Goal: Information Seeking & Learning: Learn about a topic

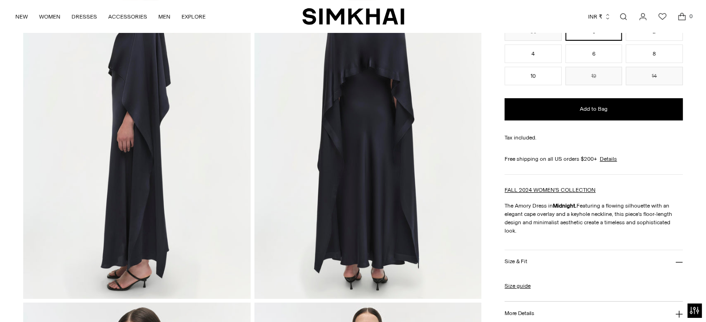
scroll to position [139, 0]
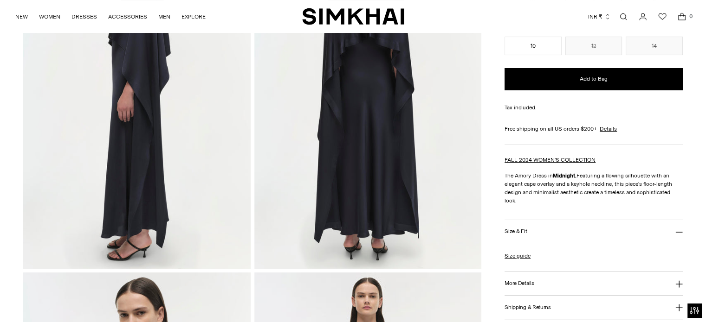
click at [530, 281] on h3 "More Details" at bounding box center [518, 284] width 29 height 6
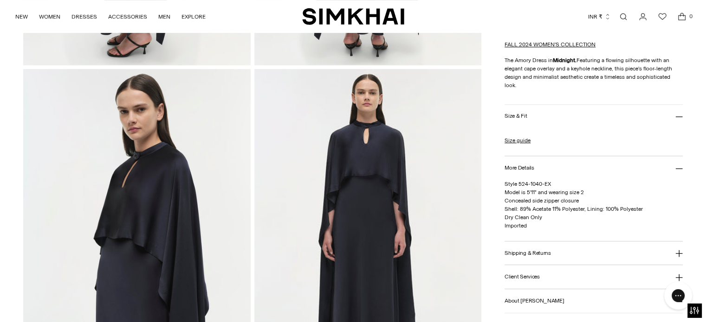
scroll to position [371, 0]
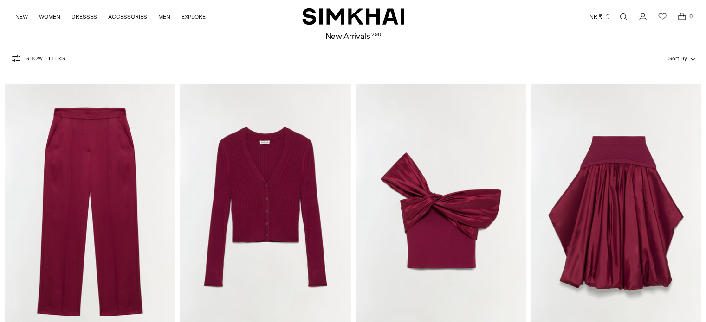
scroll to position [46, 0]
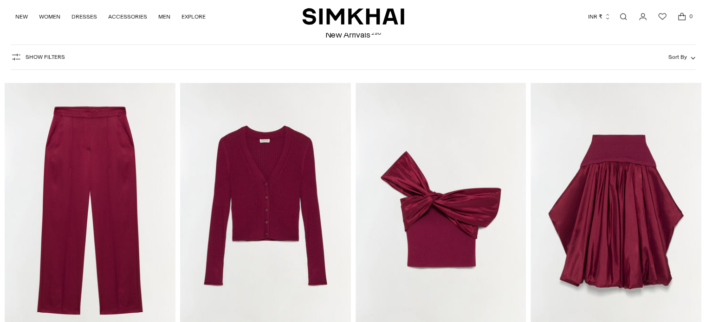
click at [0, 0] on img "Corinn Taffeta Knit Midi Skirt" at bounding box center [0, 0] width 0 height 0
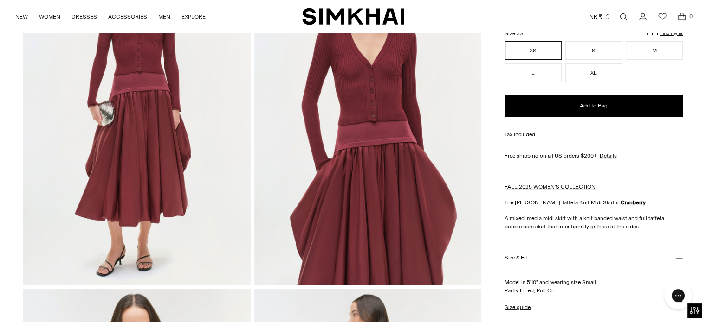
scroll to position [93, 0]
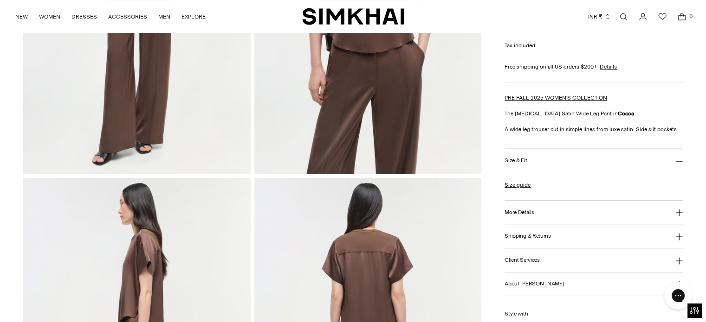
scroll to position [278, 0]
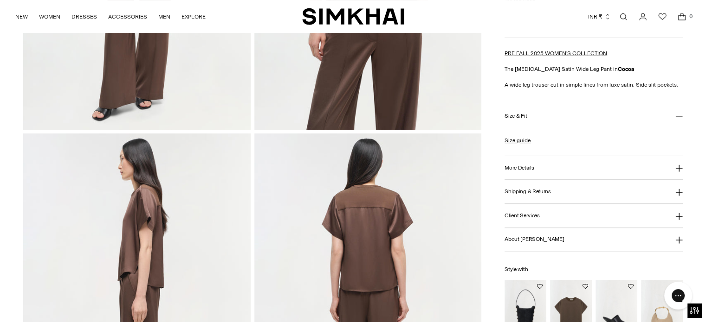
click at [523, 168] on h3 "More Details" at bounding box center [518, 168] width 29 height 6
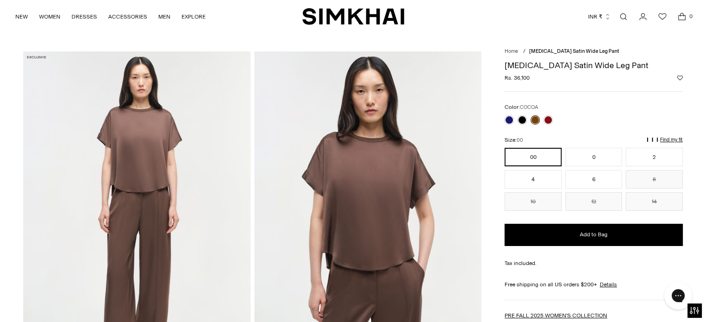
scroll to position [0, 0]
